Goal: Task Accomplishment & Management: Manage account settings

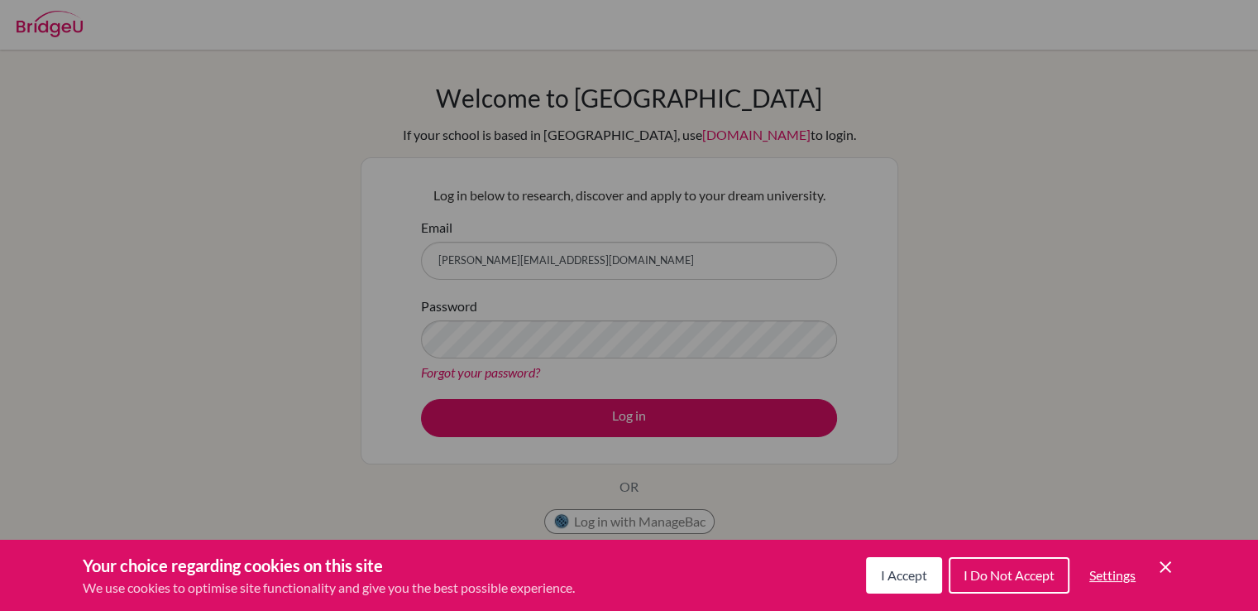
click at [922, 580] on span "I Accept" at bounding box center [904, 575] width 46 height 16
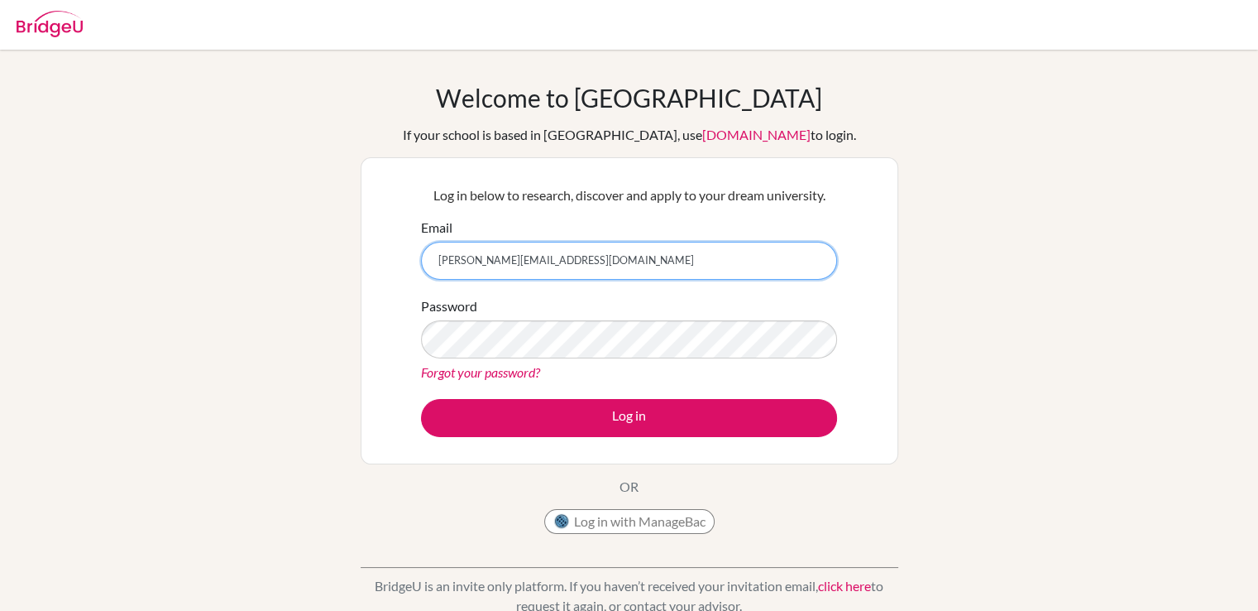
click at [604, 258] on input "[PERSON_NAME][EMAIL_ADDRESS][DOMAIN_NAME]" at bounding box center [629, 261] width 416 height 38
type input "d"
type input "[PERSON_NAME][EMAIL_ADDRESS][DOMAIN_NAME]"
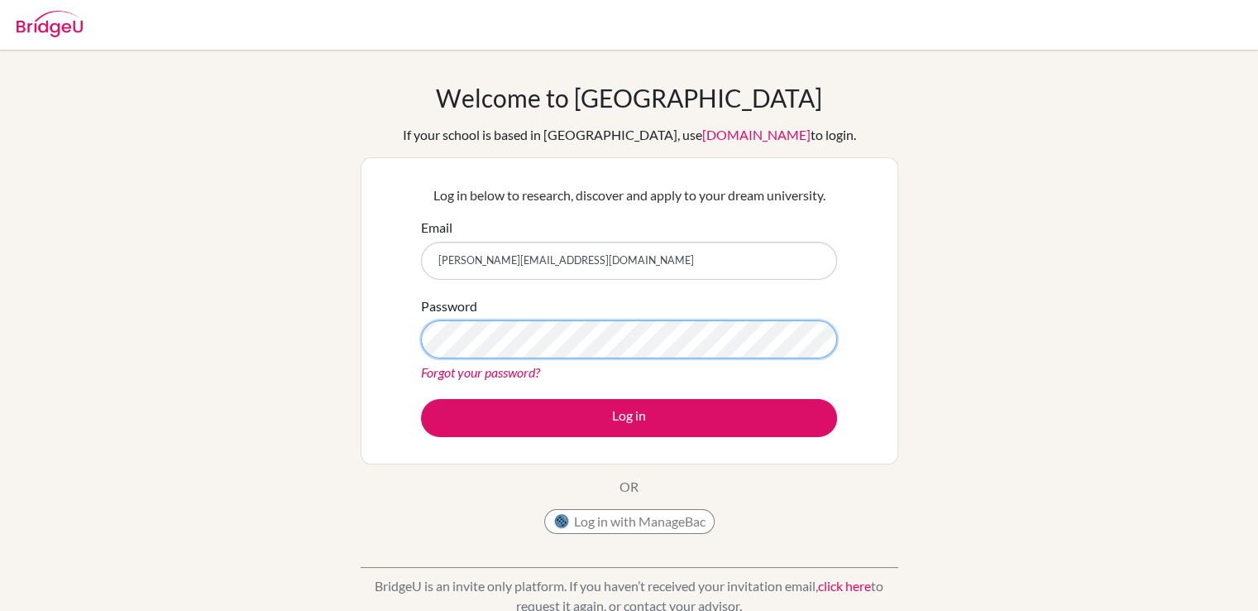
click at [421, 399] on button "Log in" at bounding box center [629, 418] width 416 height 38
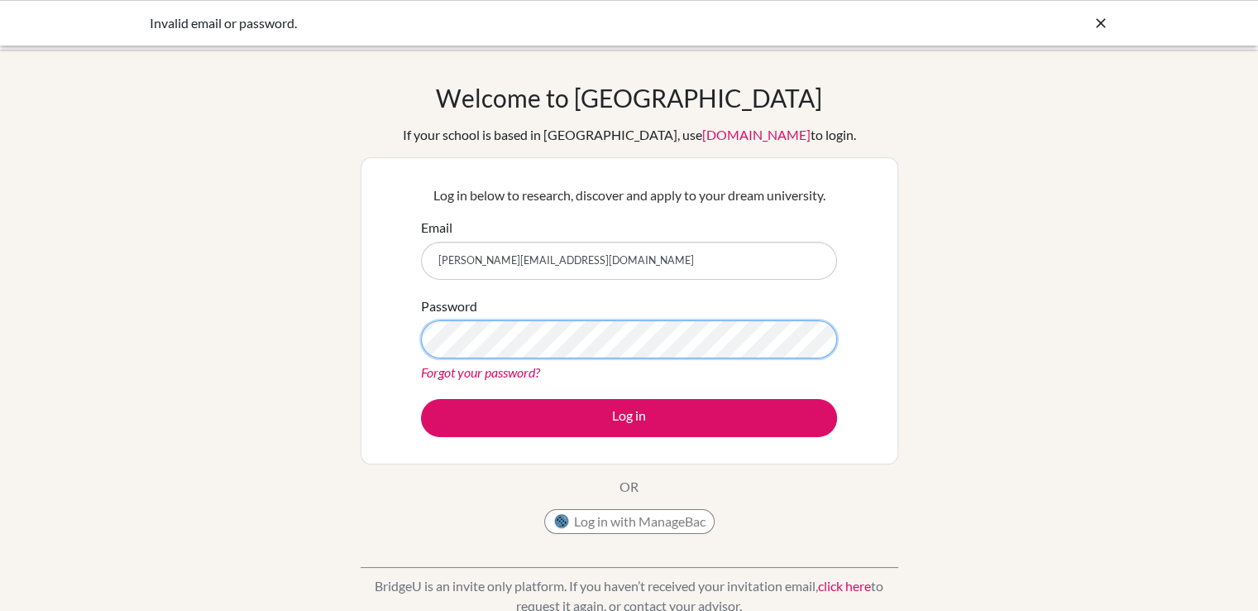
click at [421, 399] on button "Log in" at bounding box center [629, 418] width 416 height 38
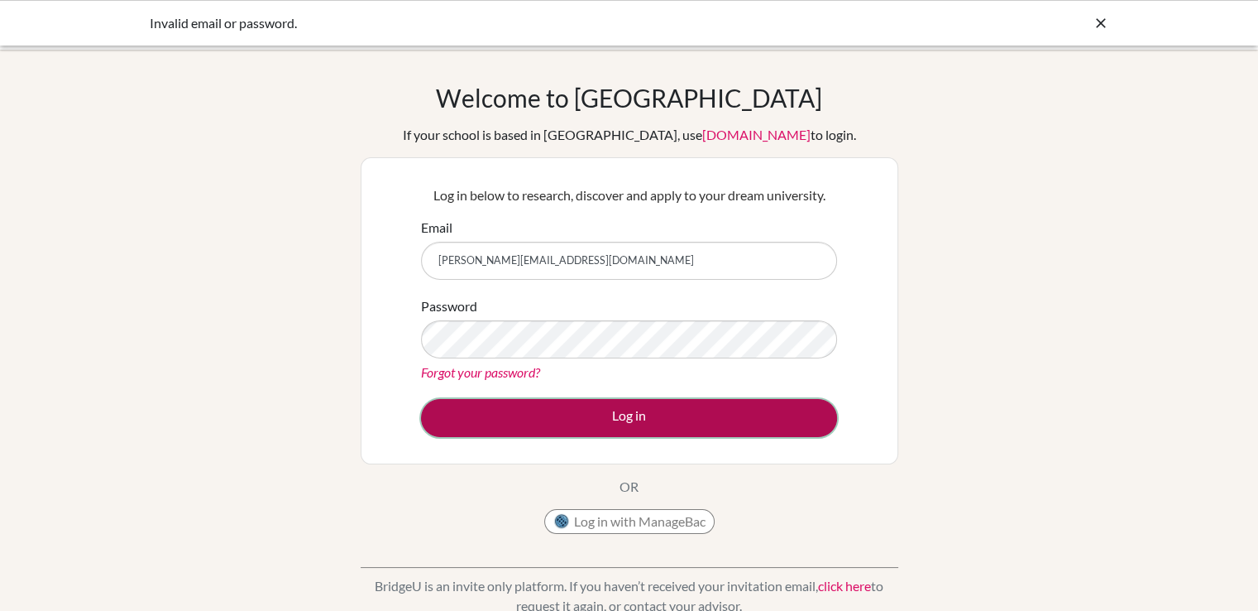
click at [778, 420] on button "Log in" at bounding box center [629, 418] width 416 height 38
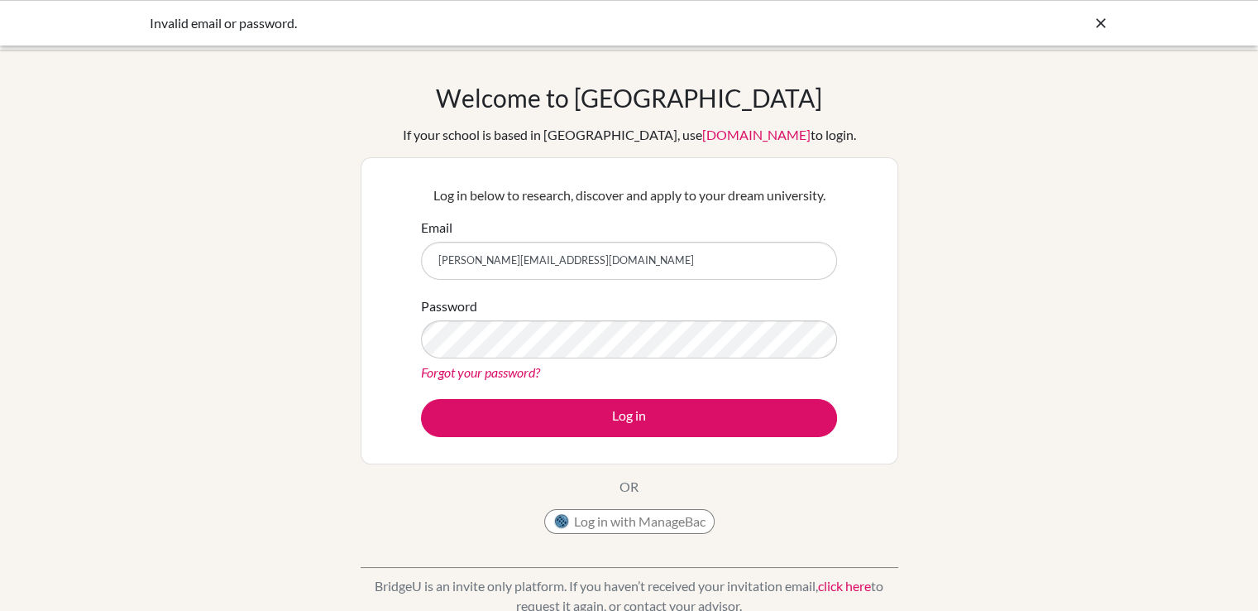
click at [1103, 23] on icon at bounding box center [1101, 23] width 17 height 17
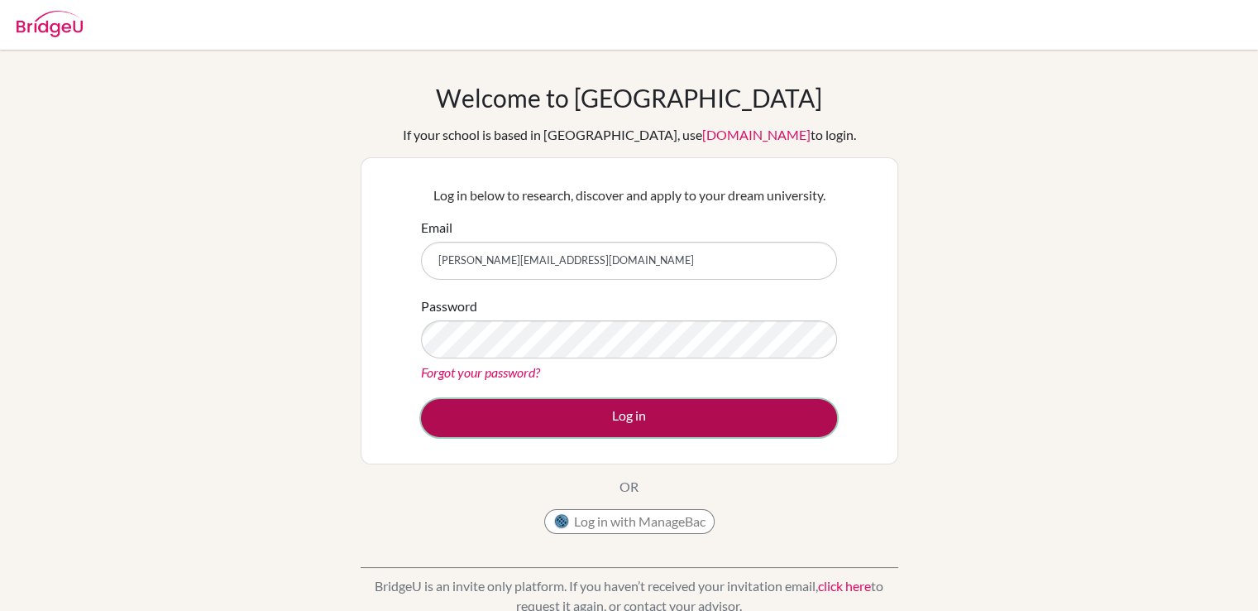
click at [470, 409] on button "Log in" at bounding box center [629, 418] width 416 height 38
